Goal: Understand process/instructions

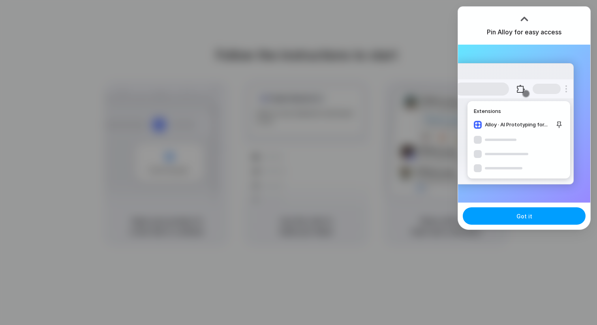
click at [521, 215] on span "Got it" at bounding box center [524, 216] width 16 height 8
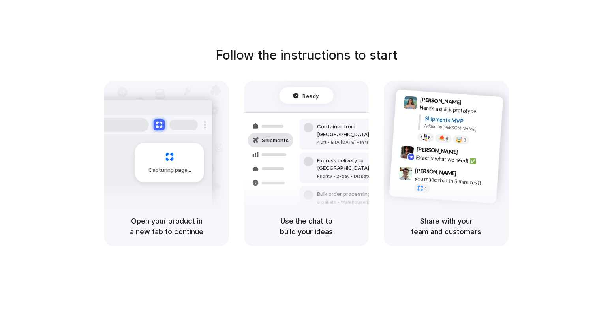
click at [294, 228] on h5 "Use the chat to build your ideas" at bounding box center [306, 226] width 106 height 21
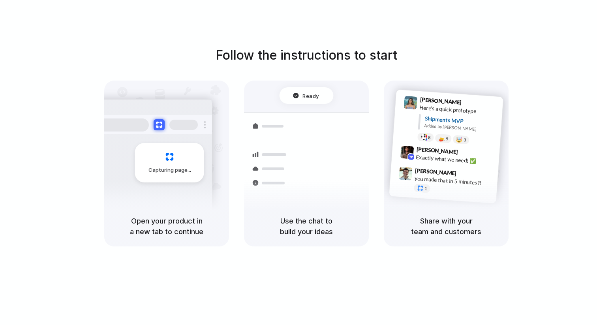
click at [194, 132] on div at bounding box center [153, 124] width 118 height 19
click at [458, 56] on div "Follow the instructions to start Capturing page Open your product in a new tab …" at bounding box center [306, 146] width 597 height 201
click at [298, 163] on div at bounding box center [298, 163] width 0 height 0
